Goal: Find specific page/section: Find specific page/section

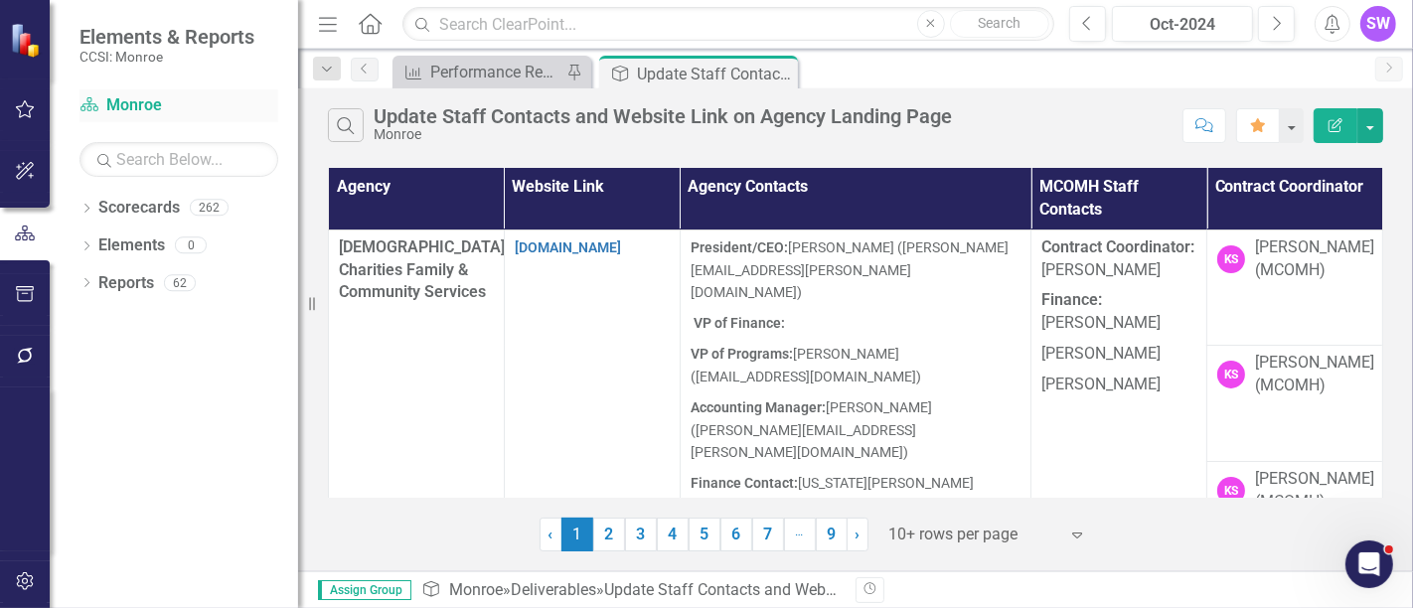
click at [130, 101] on link "Scorecard Monroe" at bounding box center [179, 105] width 199 height 23
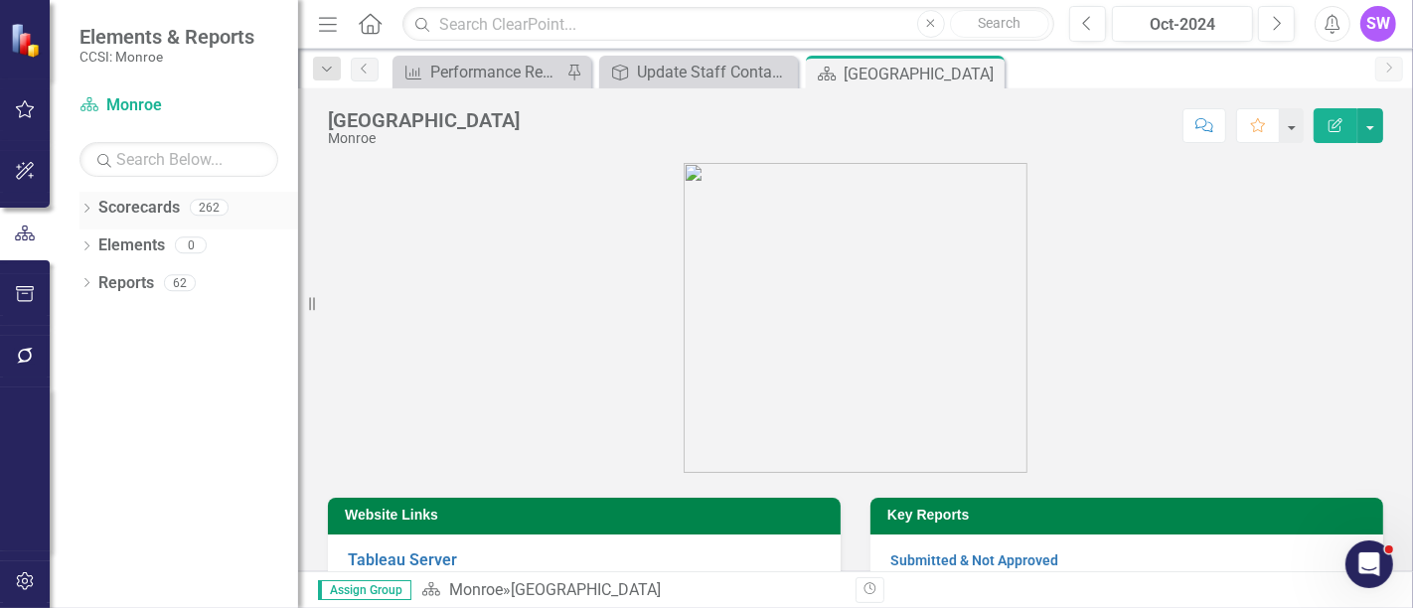
click at [81, 205] on icon "Dropdown" at bounding box center [87, 210] width 14 height 11
click at [98, 240] on icon "Dropdown" at bounding box center [96, 245] width 15 height 12
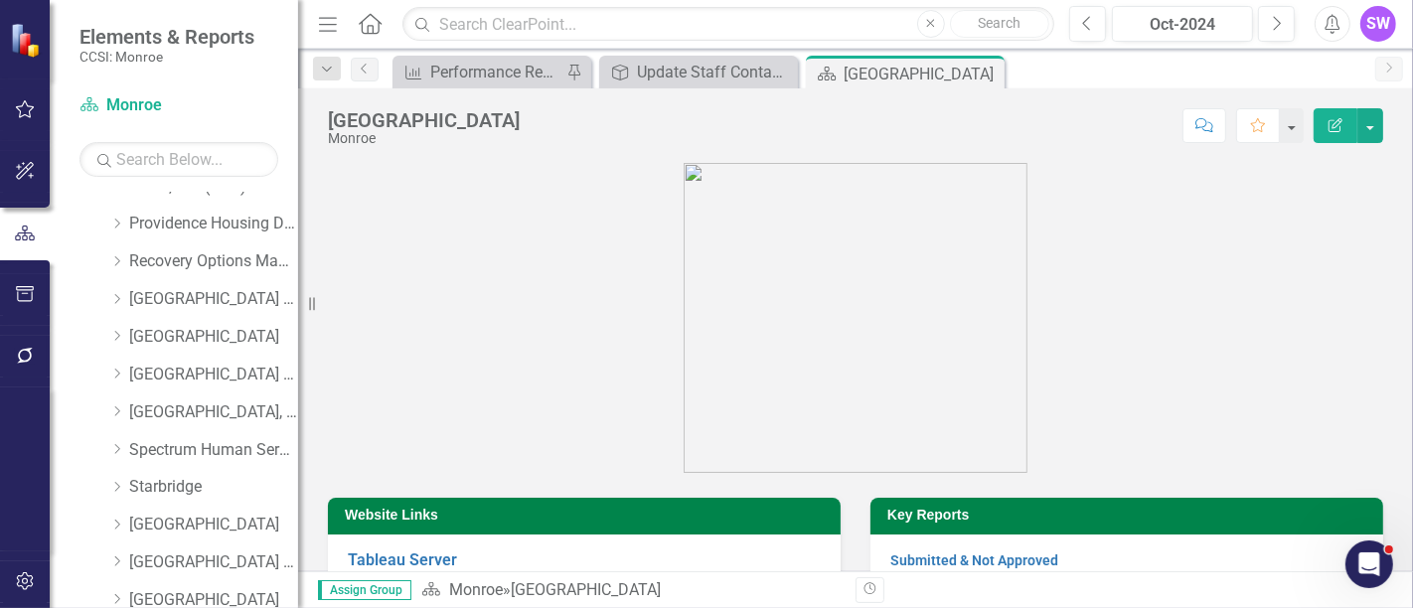
scroll to position [1104, 0]
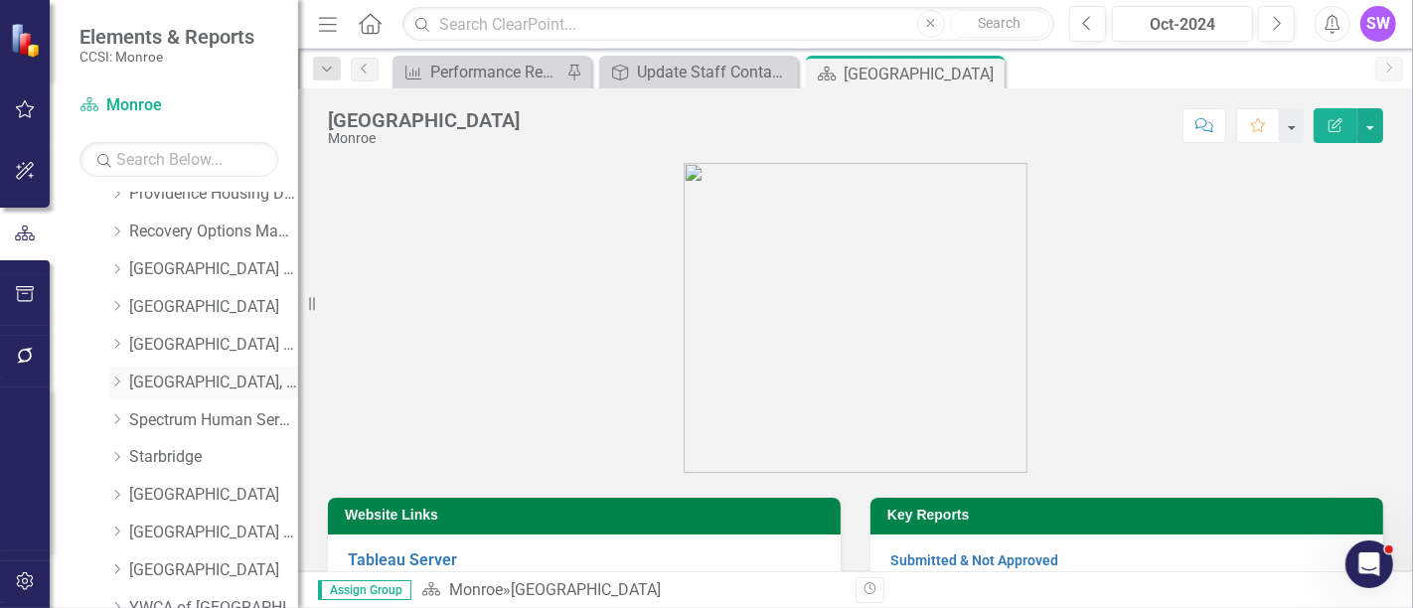
click at [133, 382] on link "[GEOGRAPHIC_DATA], Inc." at bounding box center [213, 383] width 169 height 23
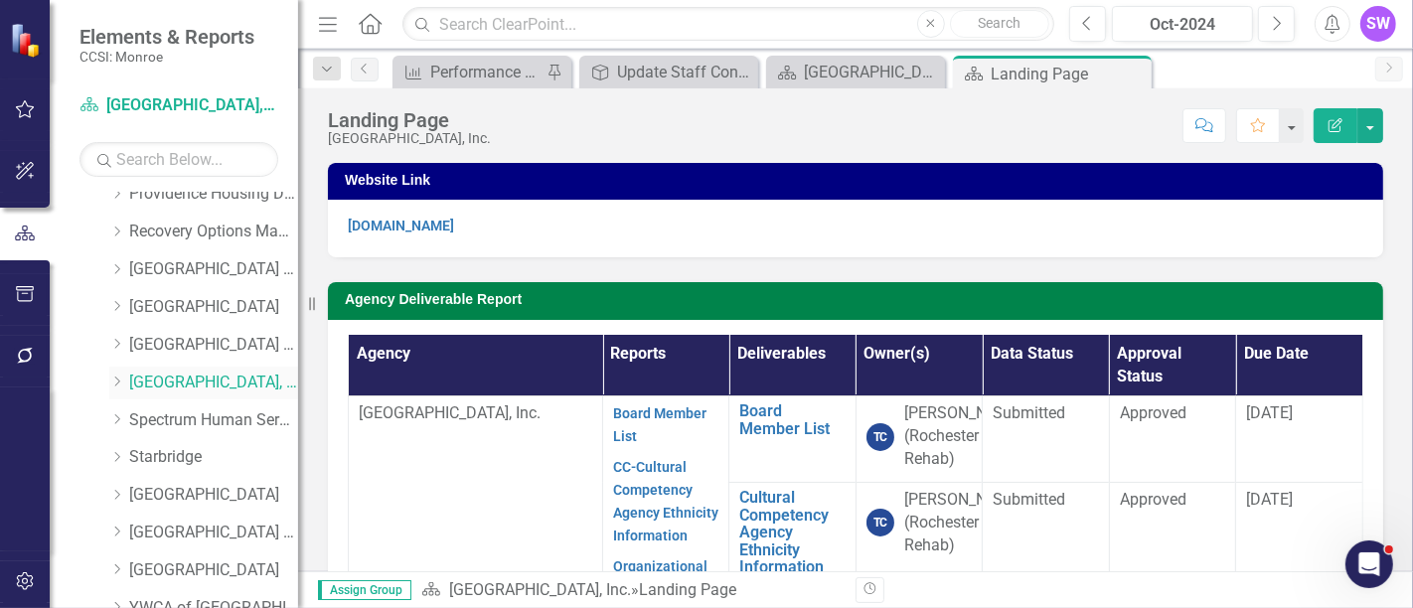
click at [135, 382] on link "[GEOGRAPHIC_DATA], Inc." at bounding box center [213, 383] width 169 height 23
click at [1214, 27] on div "Oct-2024" at bounding box center [1182, 25] width 127 height 24
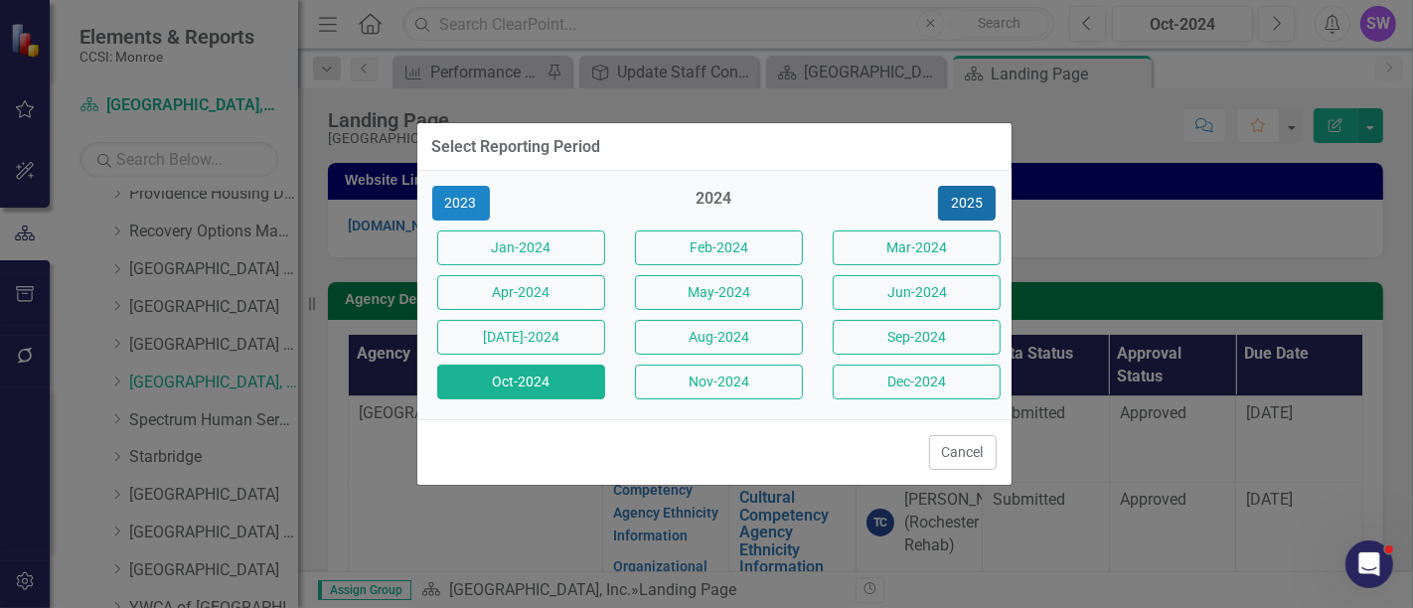
click at [971, 200] on button "2025" at bounding box center [967, 203] width 58 height 35
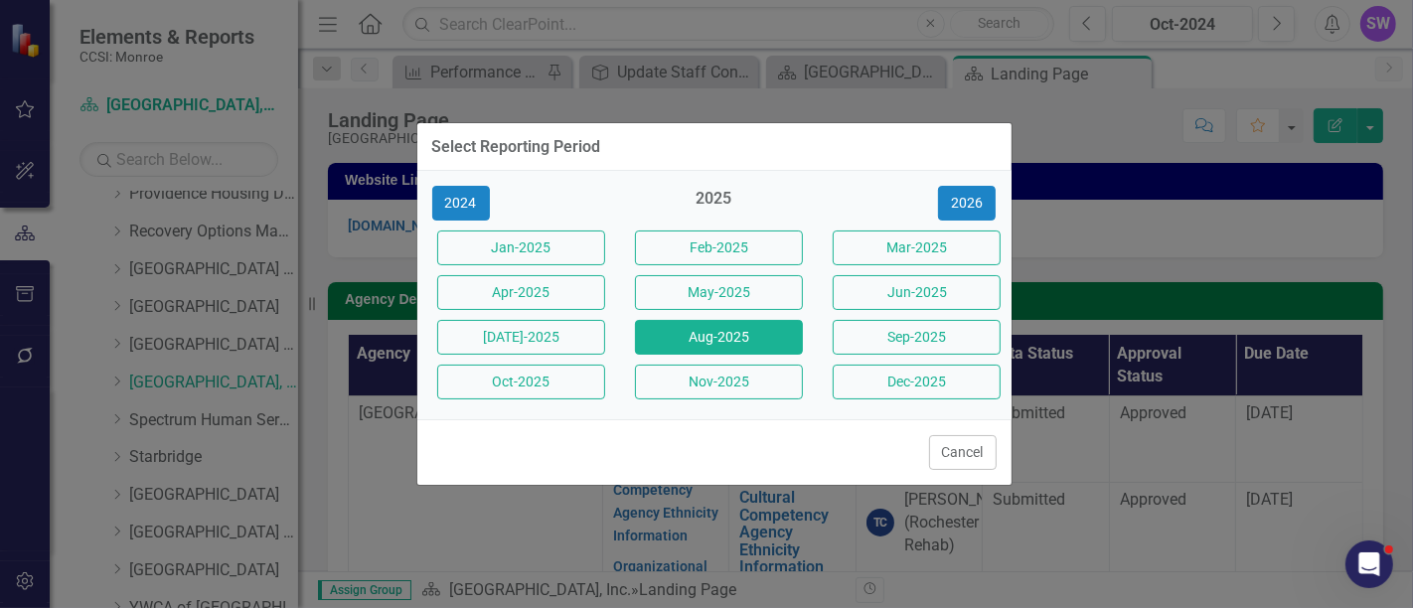
click at [709, 333] on button "Aug-2025" at bounding box center [719, 337] width 168 height 35
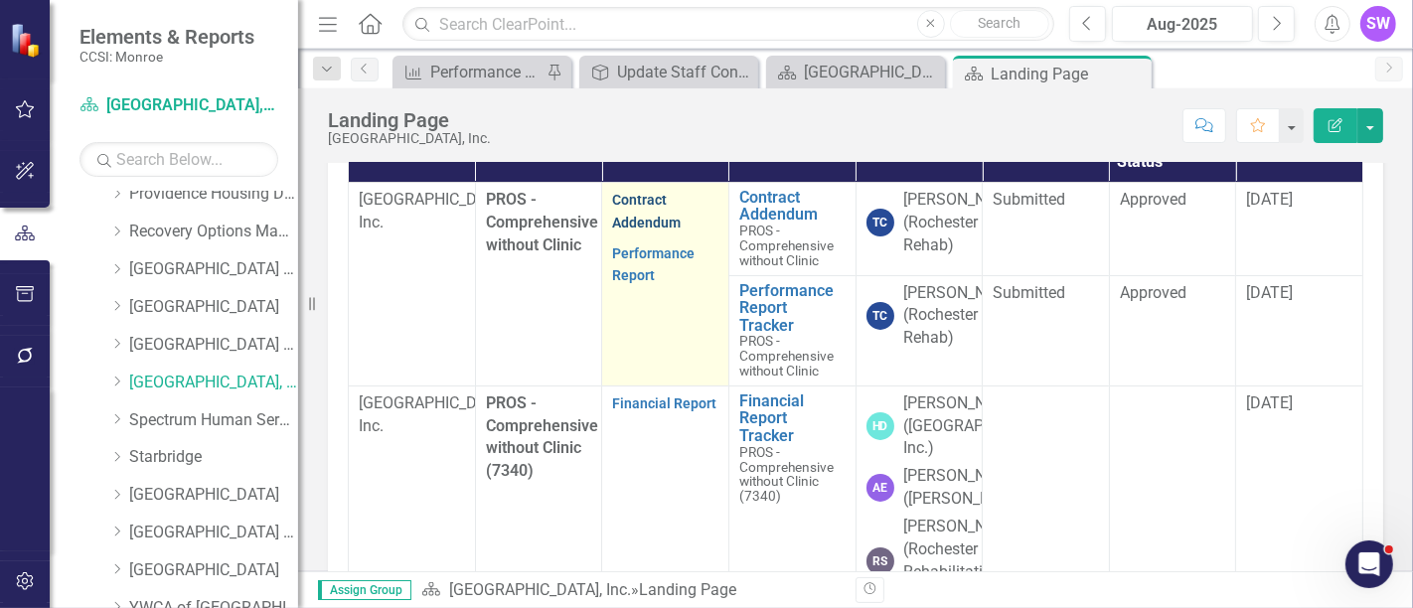
click at [632, 231] on link "Contract Addendum" at bounding box center [646, 211] width 69 height 39
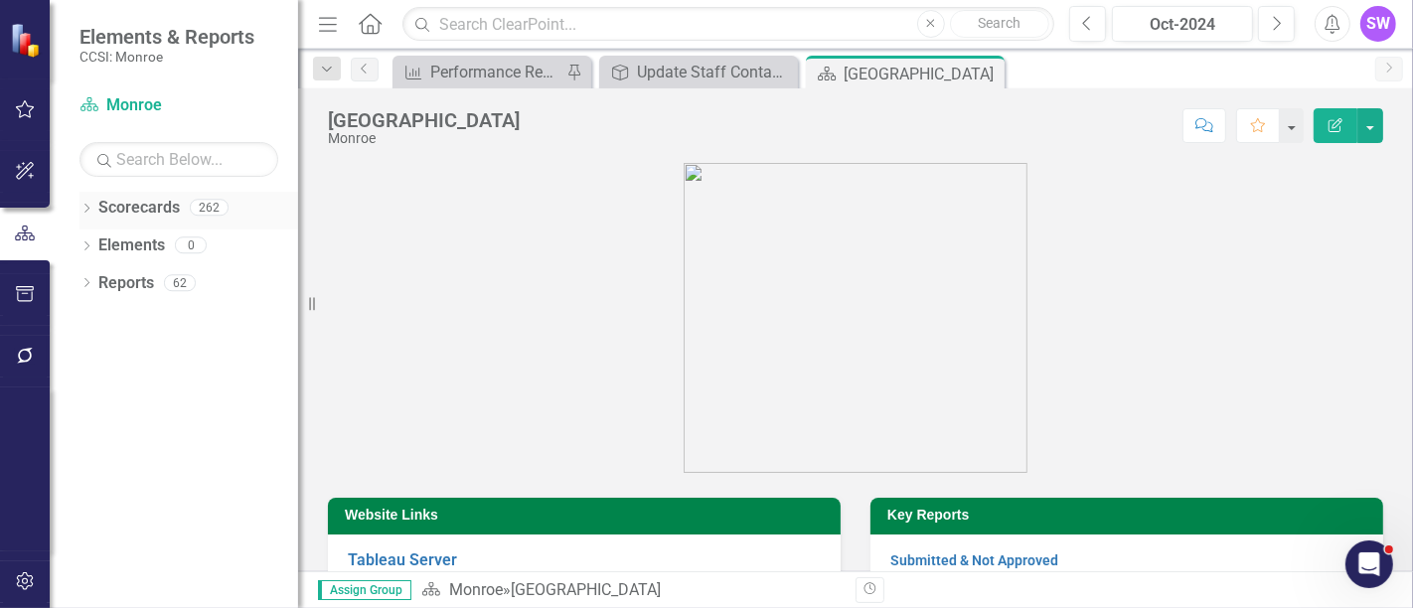
click at [88, 208] on icon at bounding box center [86, 208] width 5 height 9
click at [103, 243] on icon "Dropdown" at bounding box center [96, 245] width 15 height 12
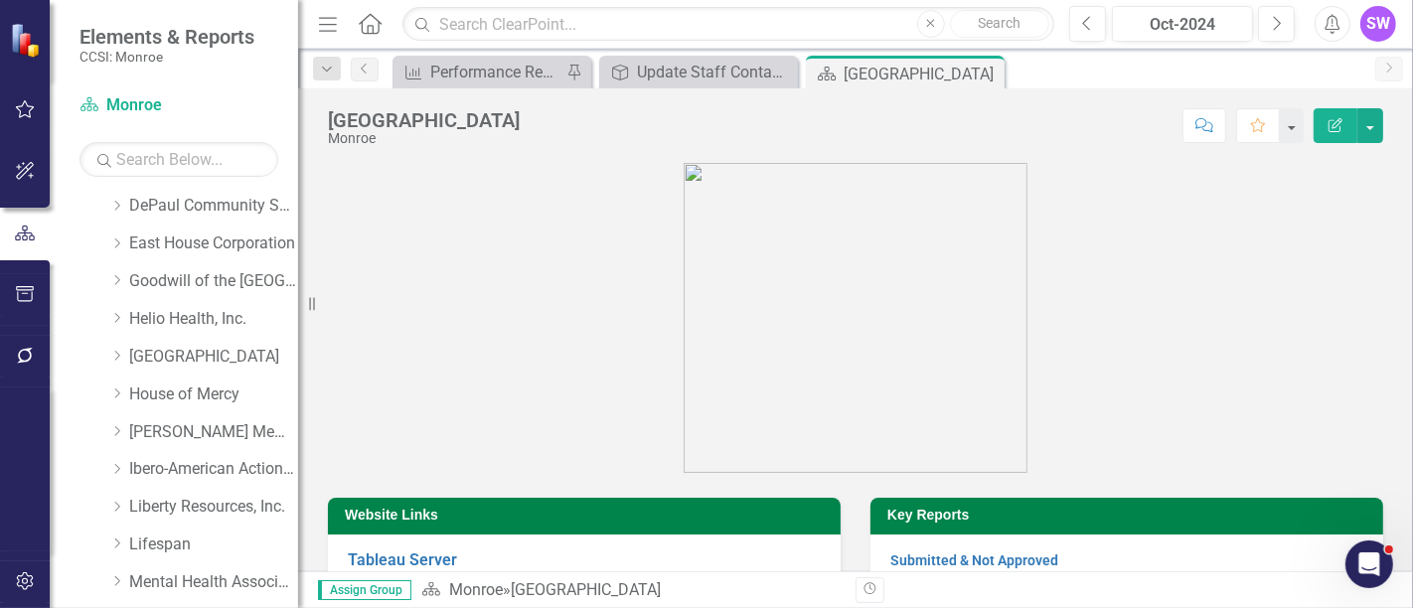
scroll to position [381, 0]
click at [117, 319] on icon "Dropdown" at bounding box center [116, 315] width 15 height 12
click at [157, 316] on link "Helio Health, Inc." at bounding box center [213, 316] width 169 height 23
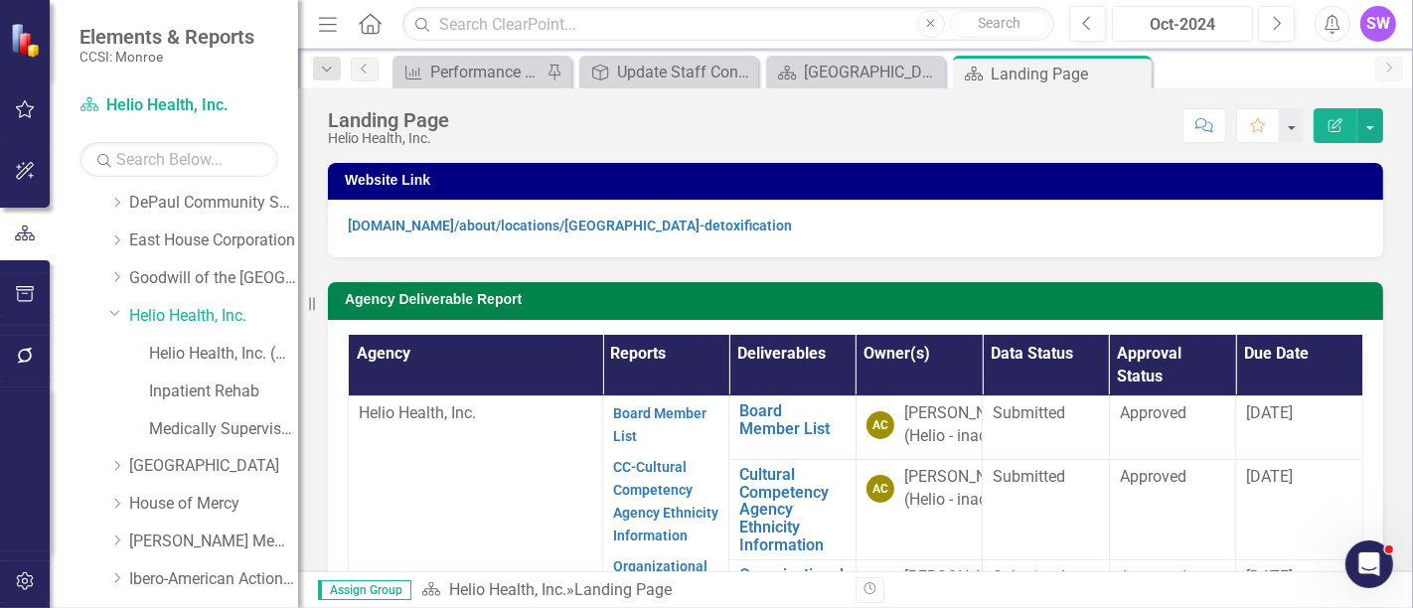
click at [1220, 27] on div "Oct-2024" at bounding box center [1182, 25] width 127 height 24
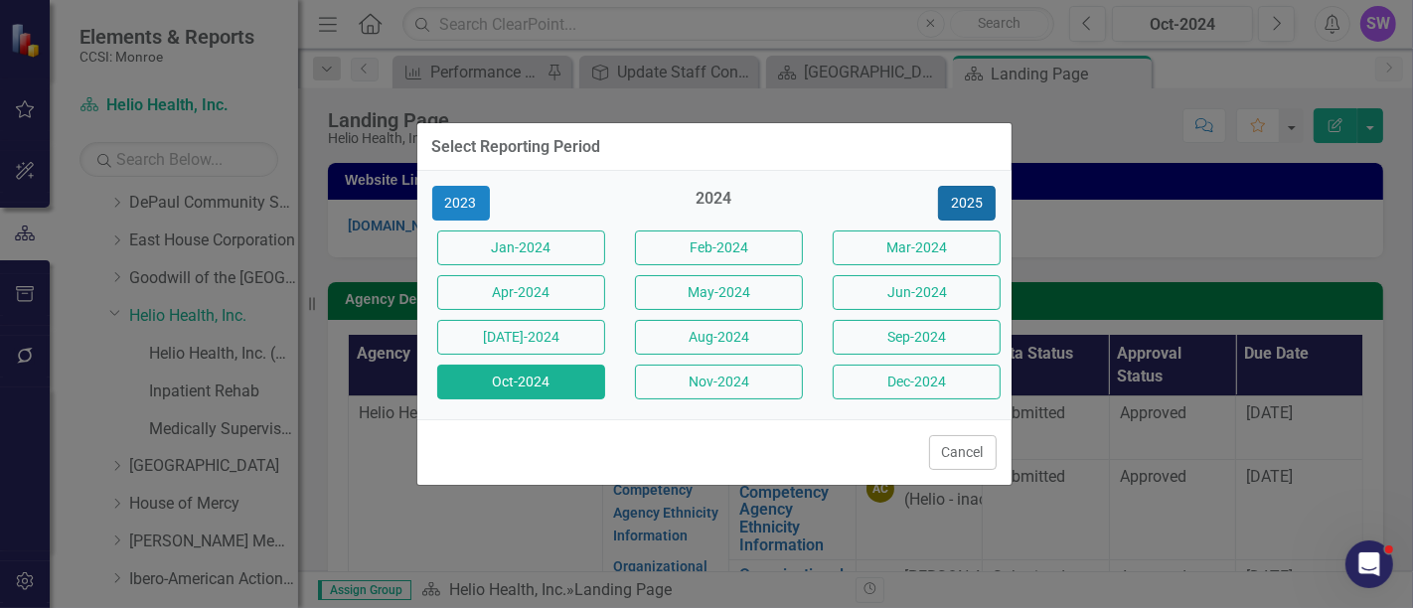
click at [954, 202] on button "2025" at bounding box center [967, 203] width 58 height 35
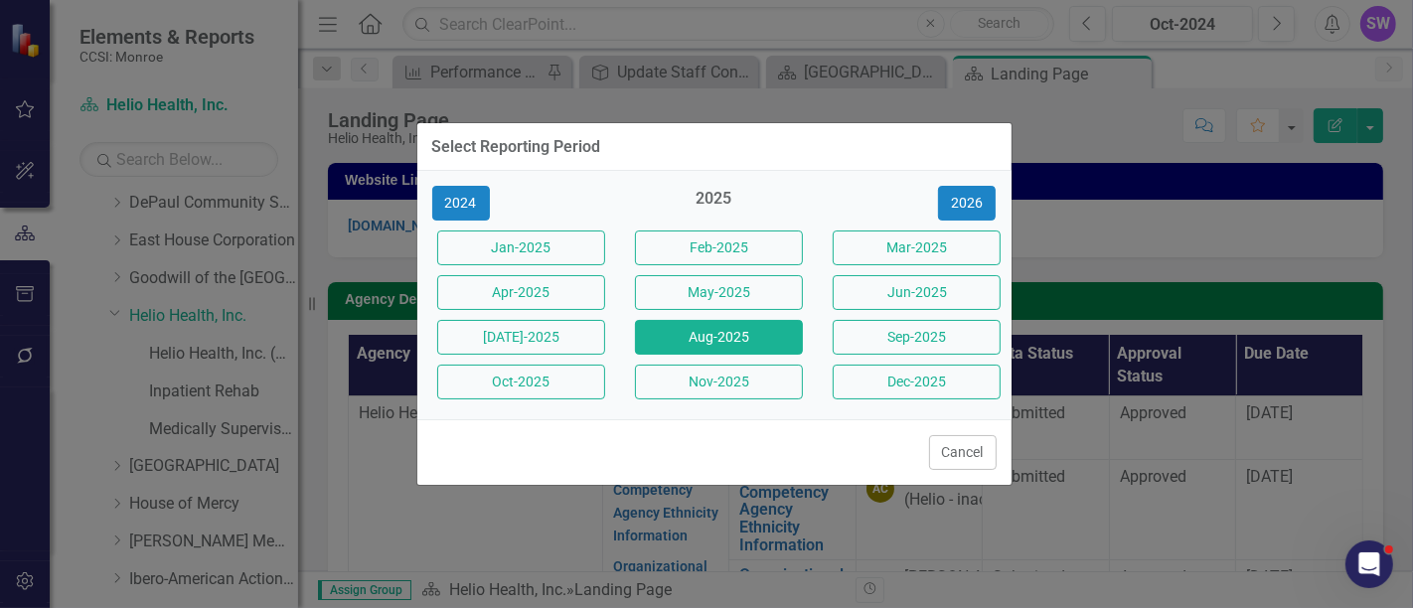
click at [757, 344] on button "Aug-2025" at bounding box center [719, 337] width 168 height 35
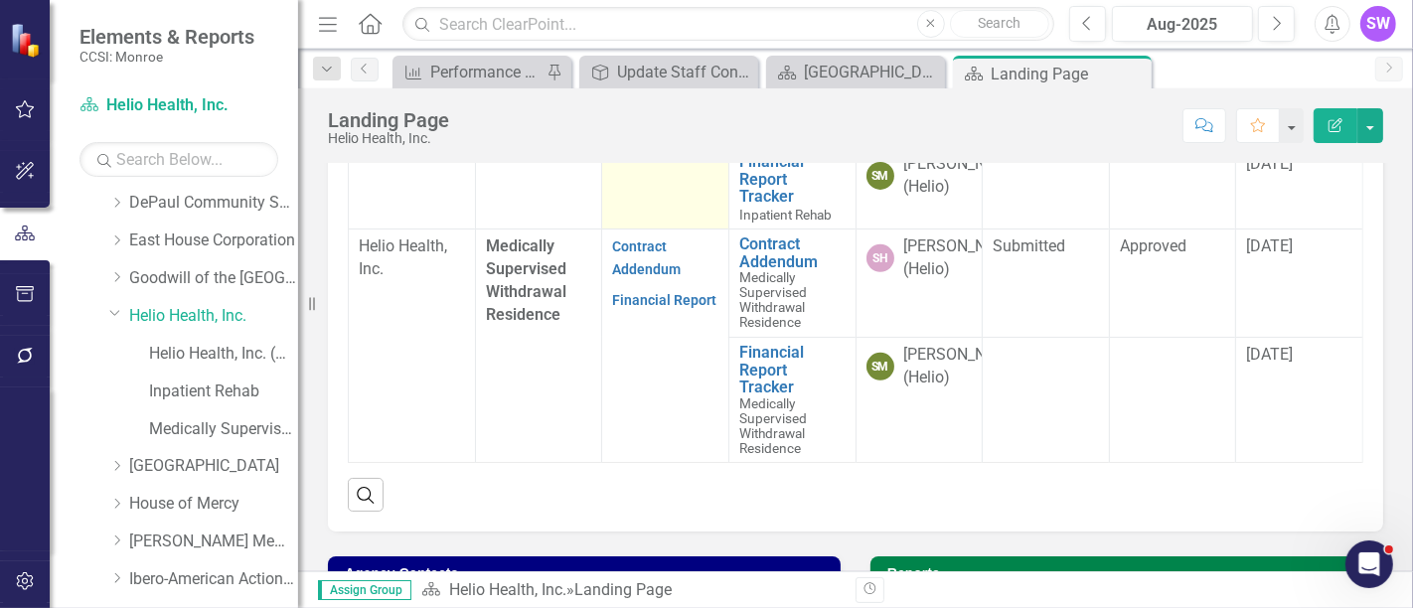
click at [643, 129] on link "Contract Addendum" at bounding box center [646, 109] width 69 height 39
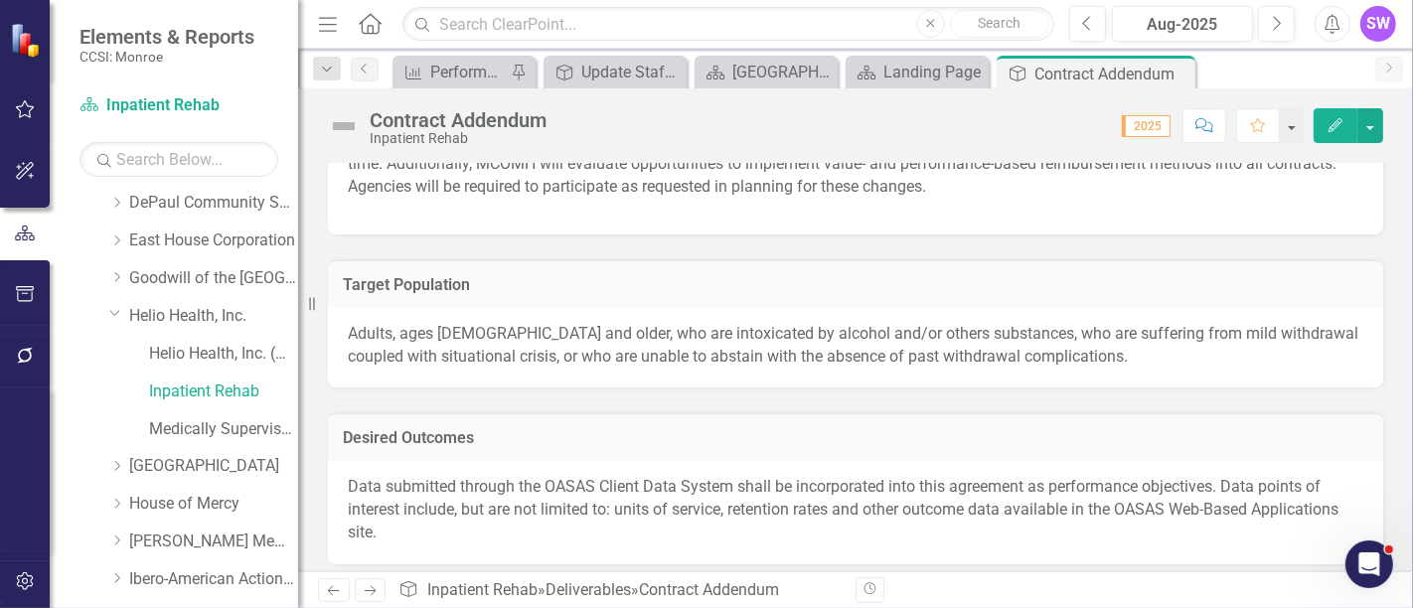
scroll to position [1403, 0]
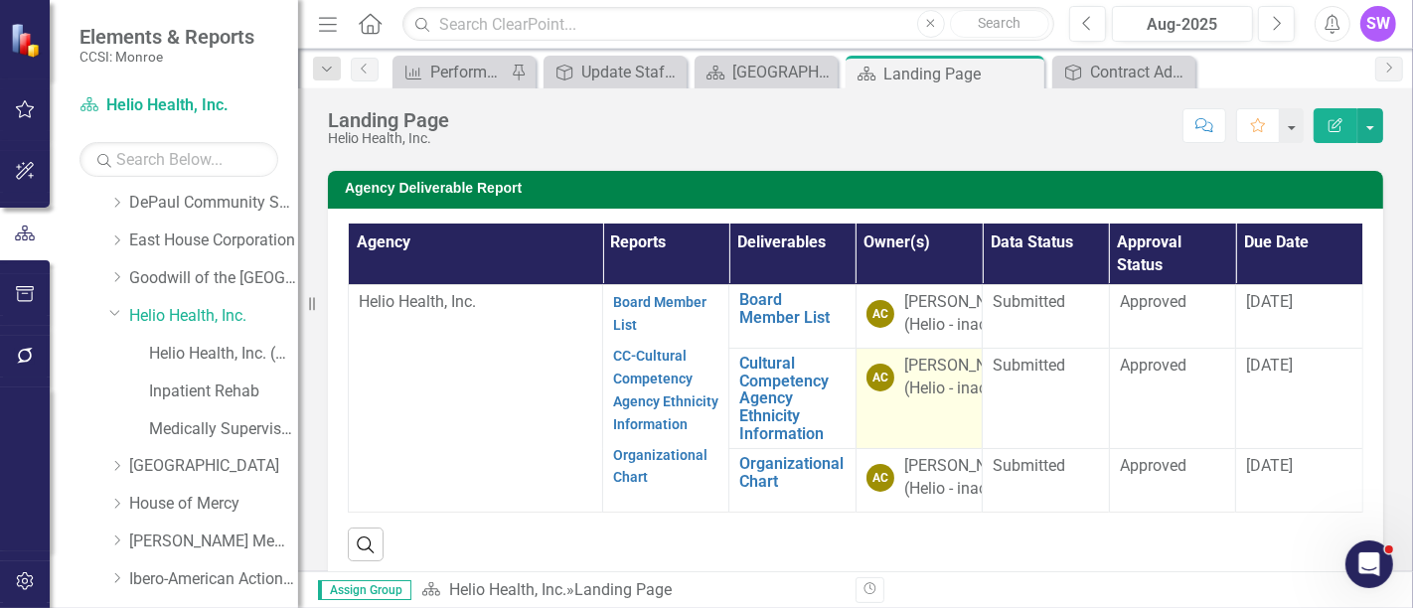
scroll to position [110, 0]
